Goal: Information Seeking & Learning: Learn about a topic

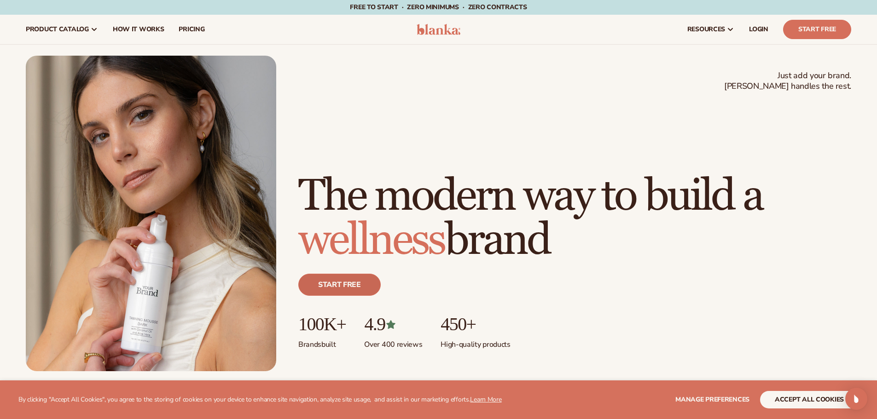
click at [338, 287] on link "Start free" at bounding box center [339, 285] width 82 height 22
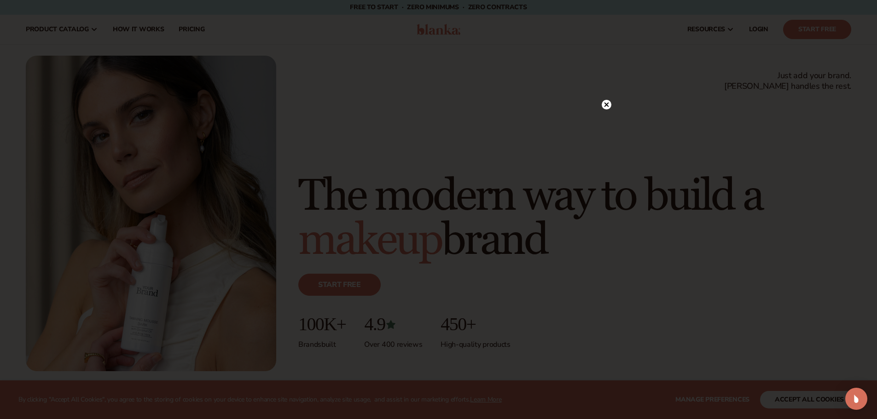
click at [607, 103] on circle at bounding box center [606, 105] width 10 height 10
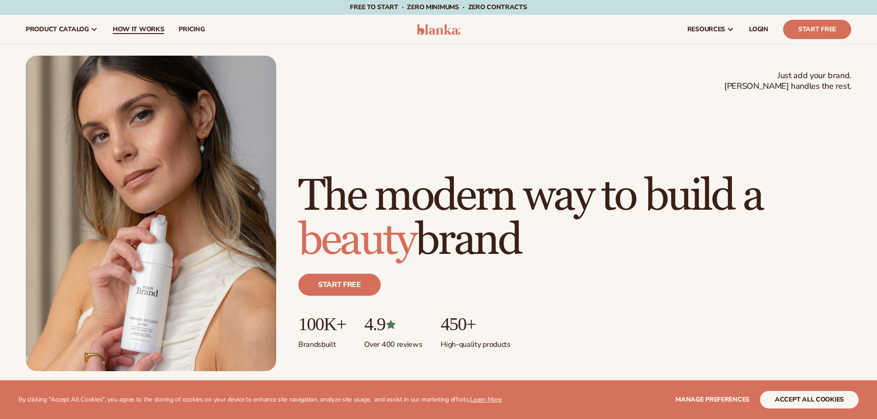
scroll to position [1, 0]
